Goal: Check status: Check status

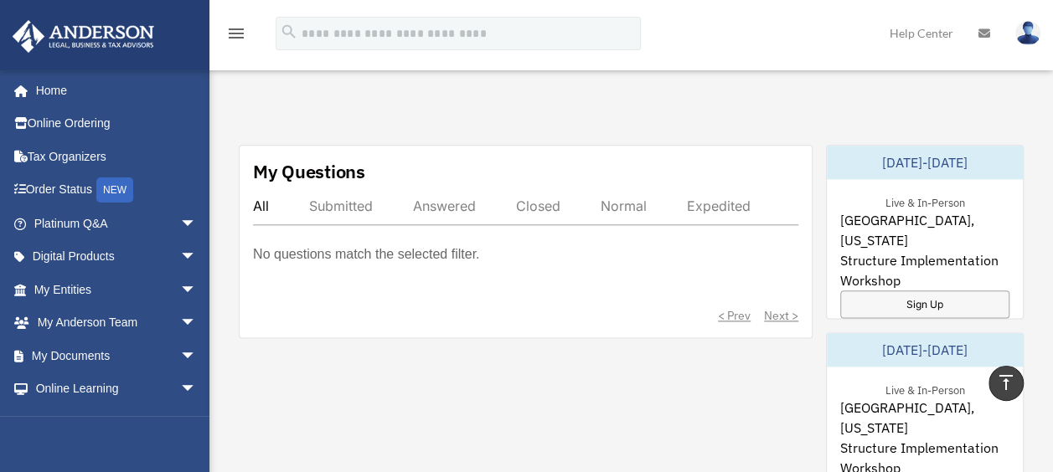
scroll to position [891, 0]
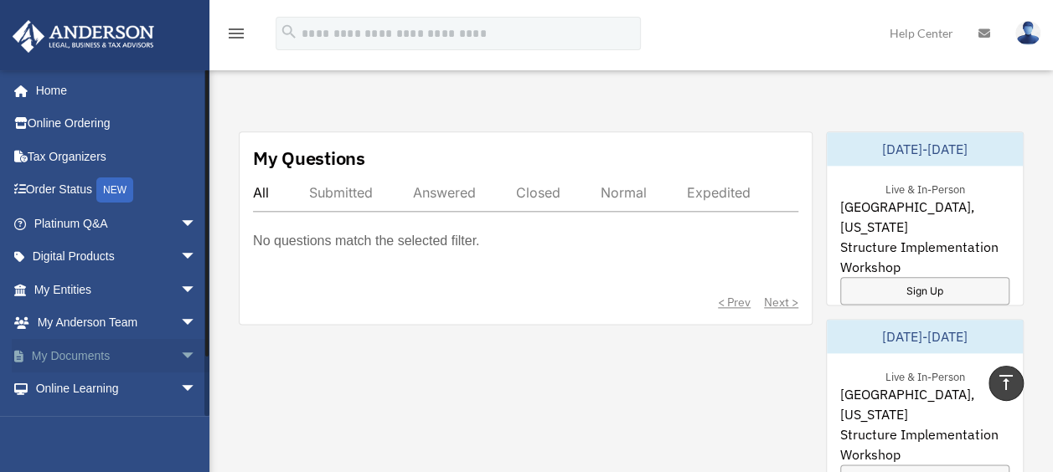
click at [180, 358] on span "arrow_drop_down" at bounding box center [197, 356] width 34 height 34
click at [180, 356] on span "arrow_drop_up" at bounding box center [197, 356] width 34 height 34
click at [94, 193] on link "Order Status NEW" at bounding box center [117, 190] width 210 height 34
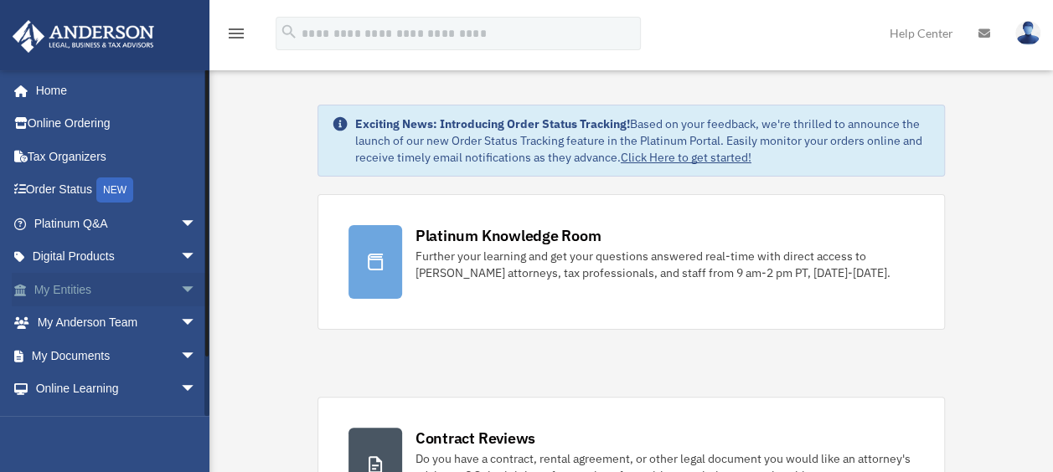
click at [180, 290] on span "arrow_drop_down" at bounding box center [197, 290] width 34 height 34
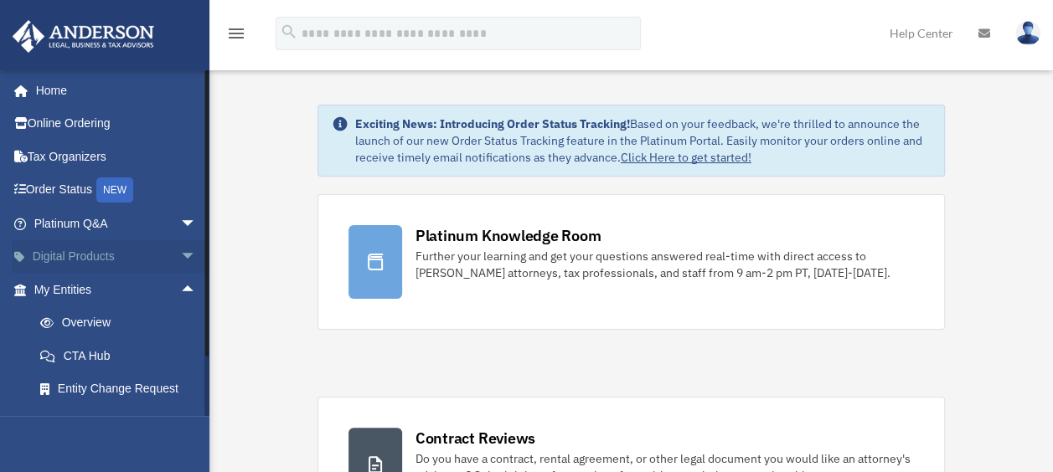
click at [181, 258] on span "arrow_drop_down" at bounding box center [197, 257] width 34 height 34
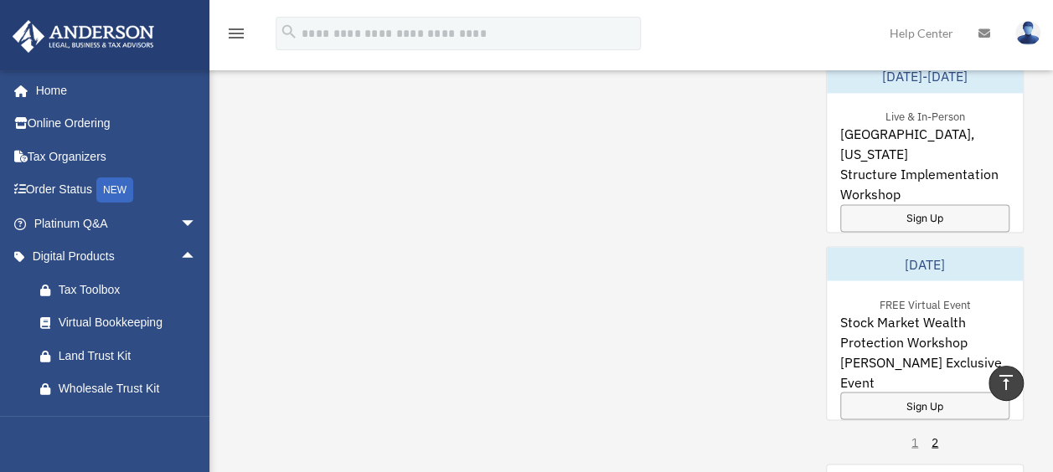
scroll to position [1340, 0]
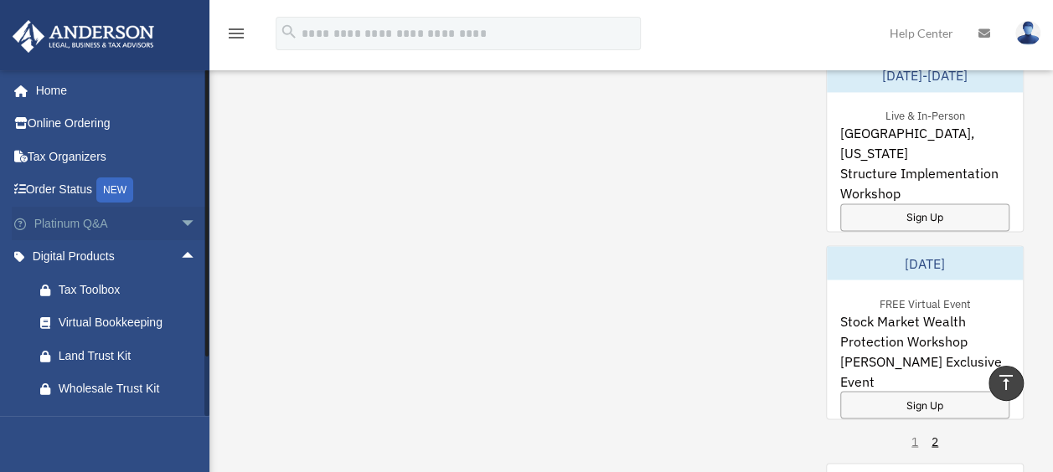
click at [180, 224] on span "arrow_drop_down" at bounding box center [197, 224] width 34 height 34
click at [180, 224] on span "arrow_drop_up" at bounding box center [197, 224] width 34 height 34
click at [70, 282] on div "Tax Toolbox" at bounding box center [130, 290] width 142 height 21
